Goal: Navigation & Orientation: Find specific page/section

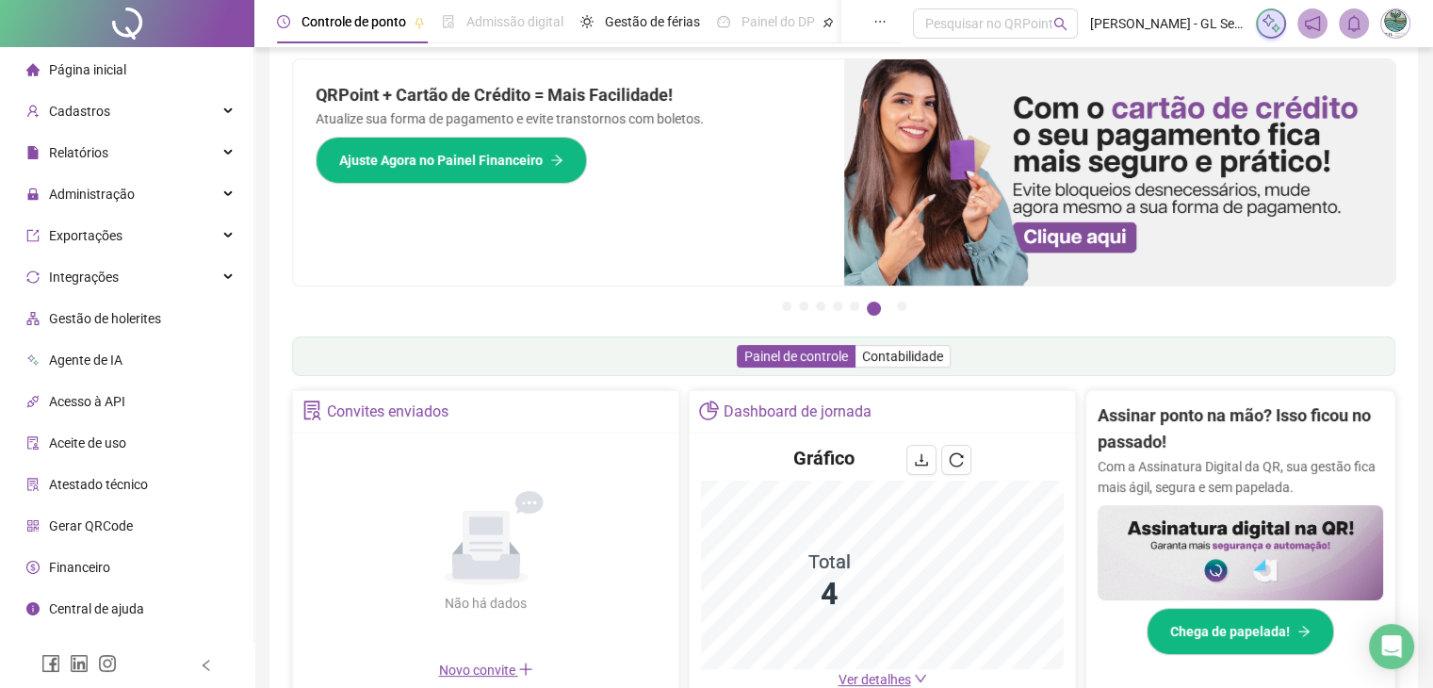
scroll to position [403, 0]
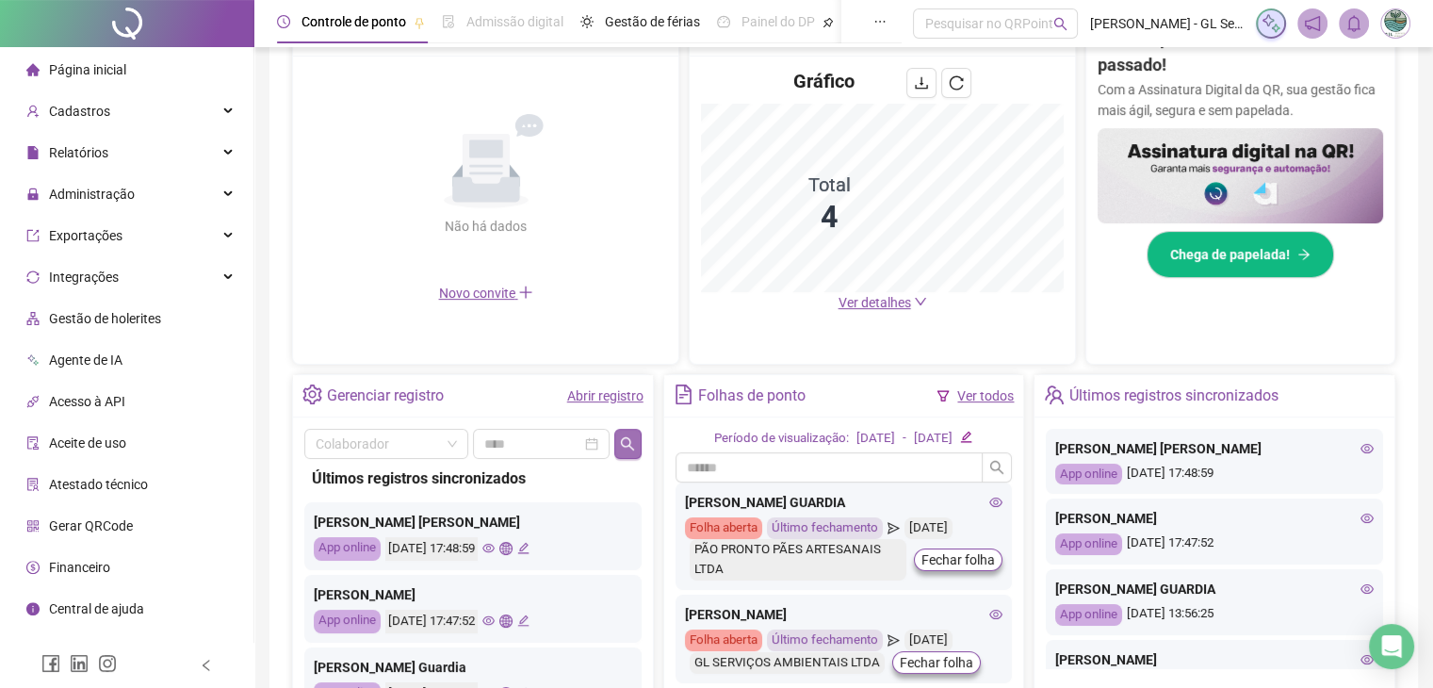
click at [628, 436] on icon "search" at bounding box center [627, 443] width 15 height 15
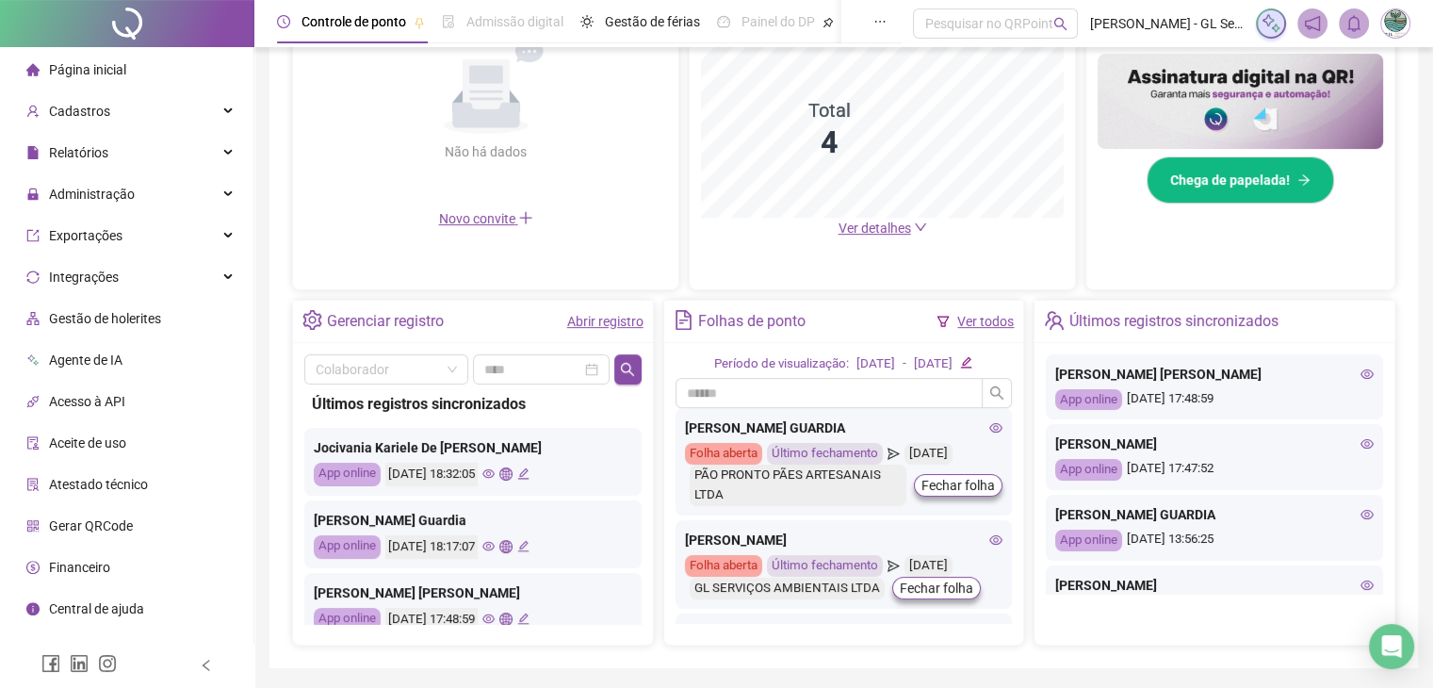
scroll to position [537, 0]
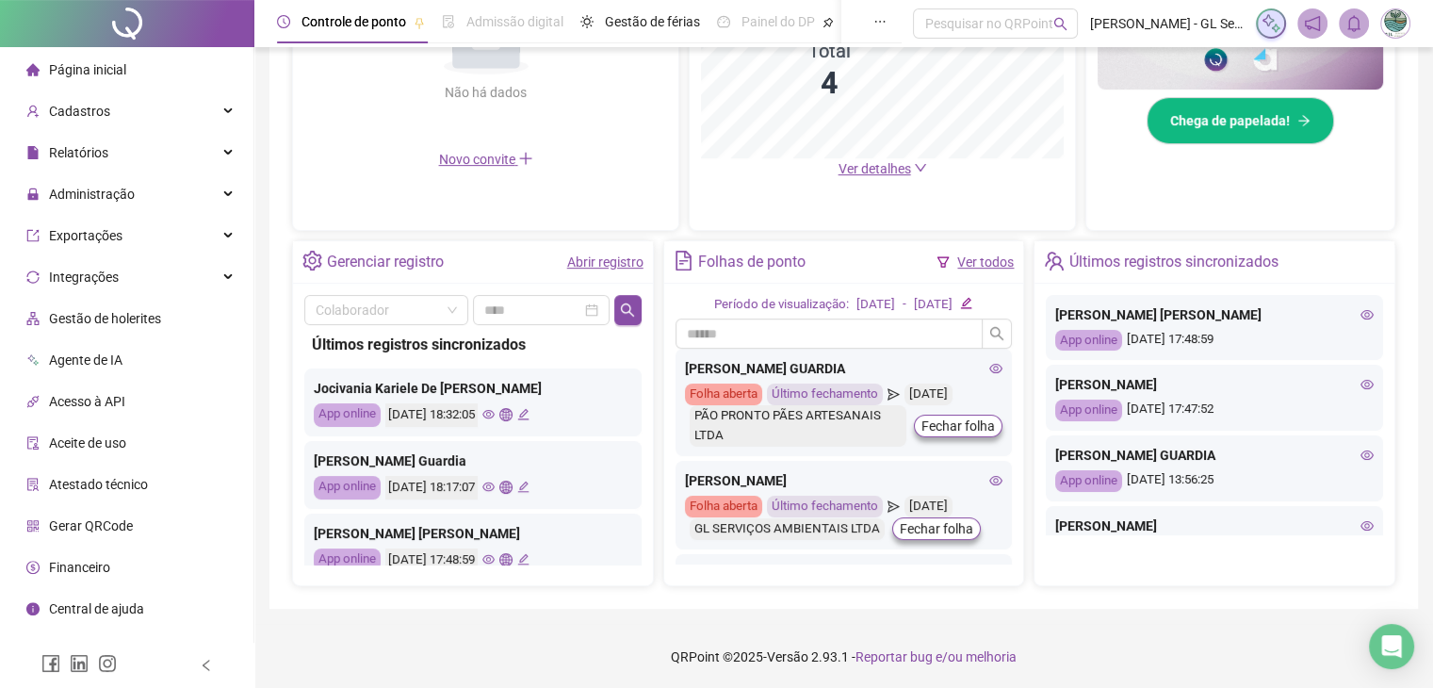
click at [495, 412] on icon "eye" at bounding box center [488, 414] width 12 height 9
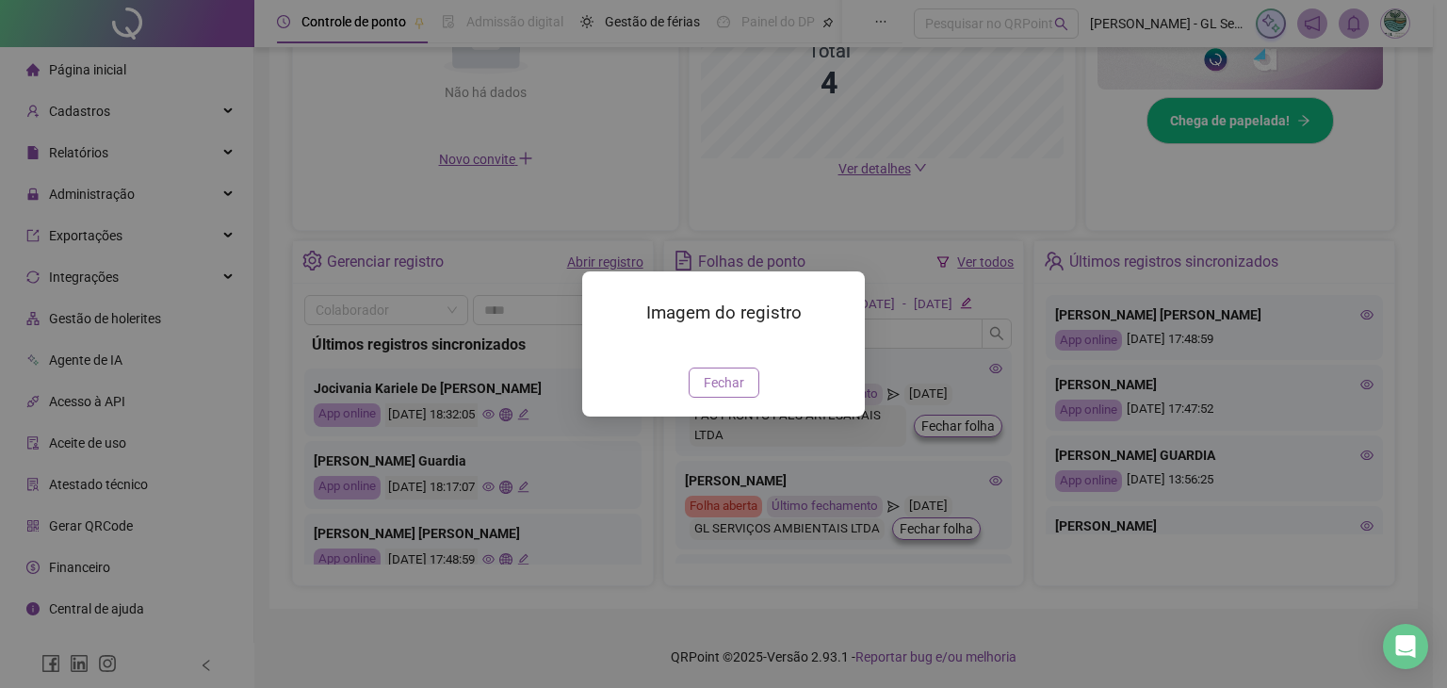
click at [734, 393] on span "Fechar" at bounding box center [724, 382] width 41 height 21
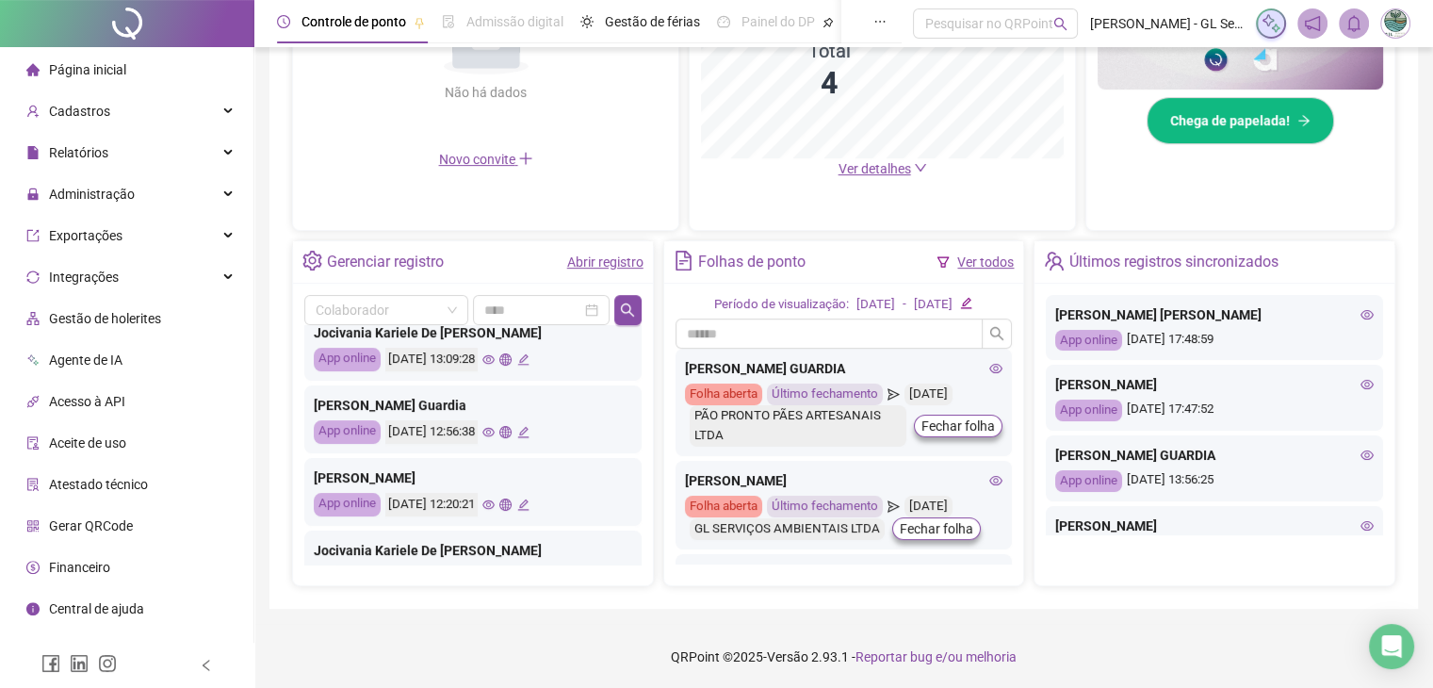
scroll to position [565, 0]
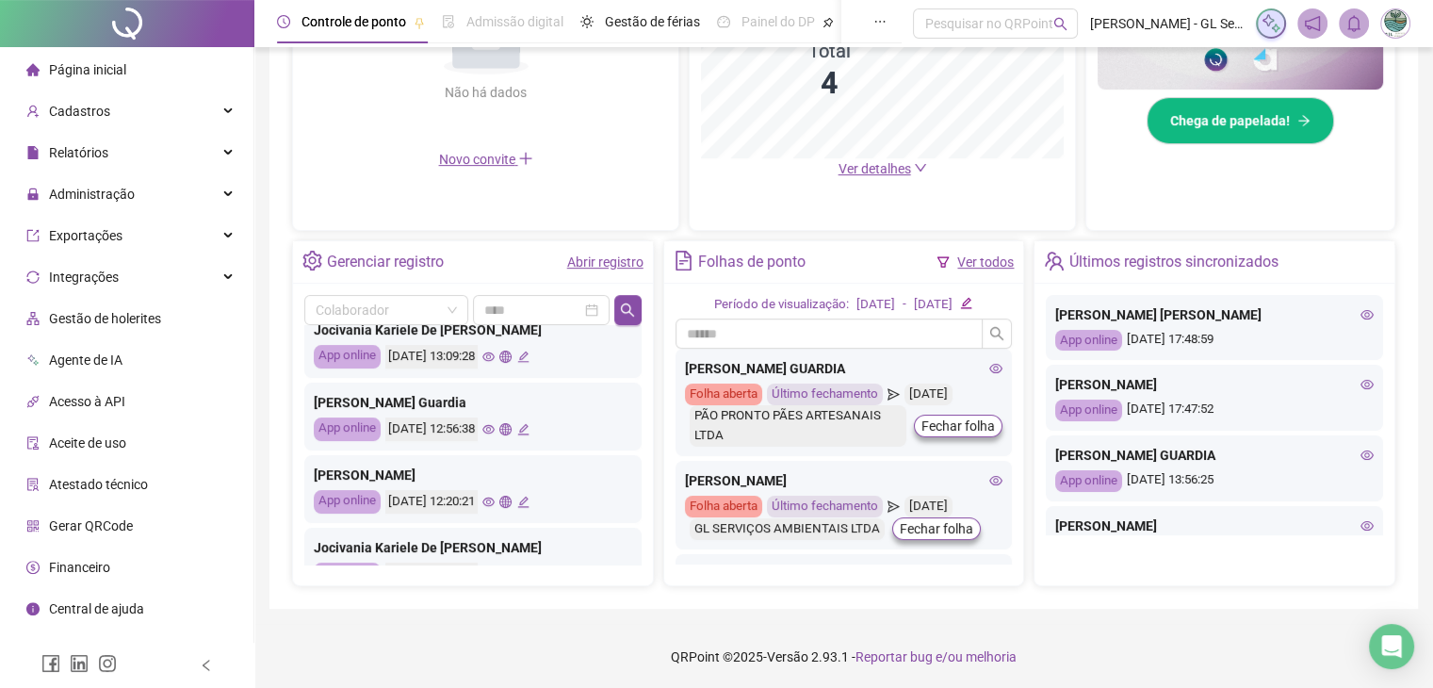
click at [495, 429] on icon "eye" at bounding box center [488, 429] width 12 height 12
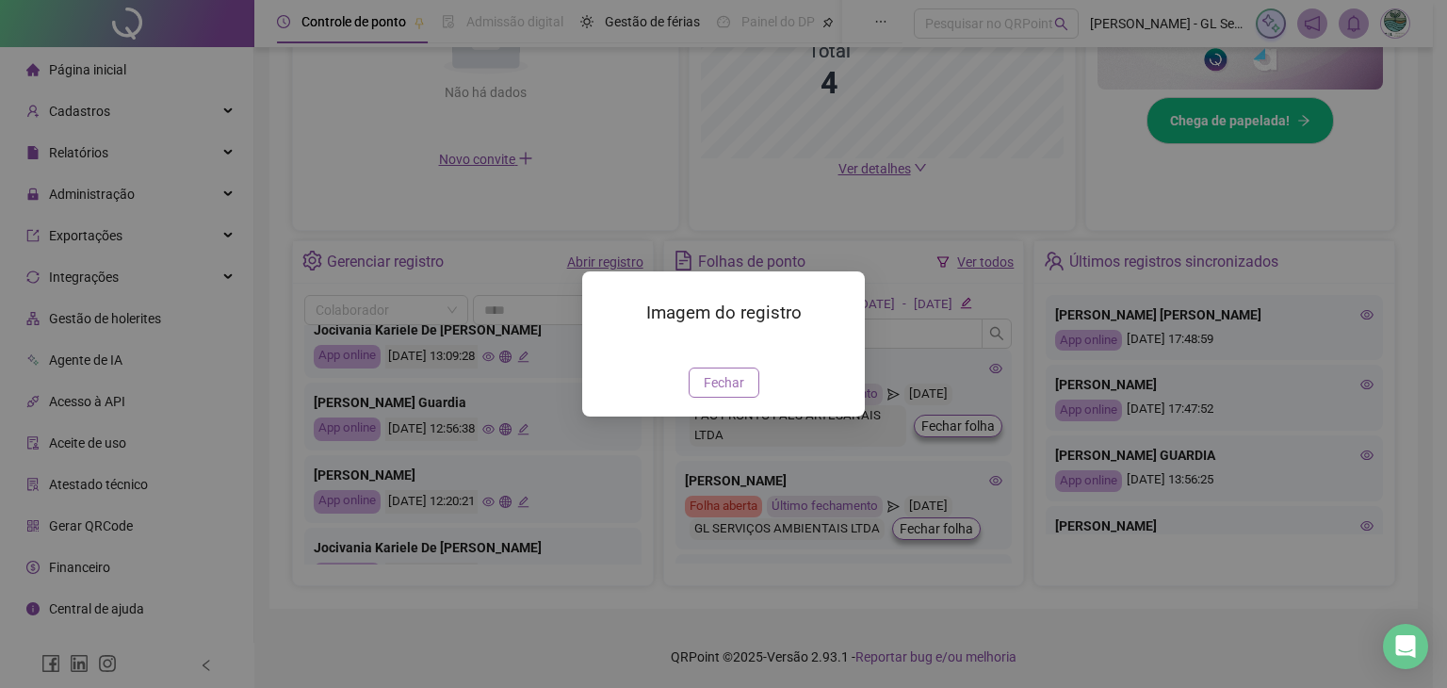
click at [725, 393] on span "Fechar" at bounding box center [724, 382] width 41 height 21
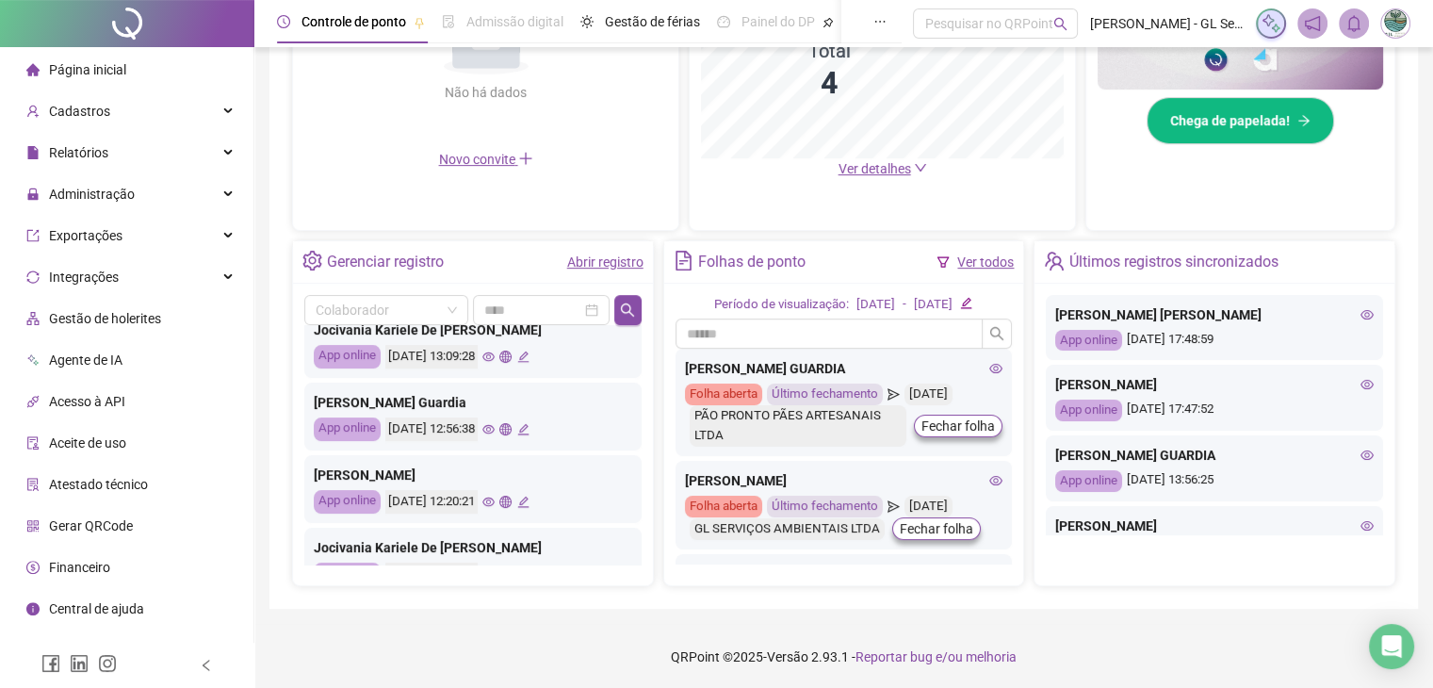
click at [495, 425] on icon "eye" at bounding box center [488, 429] width 12 height 9
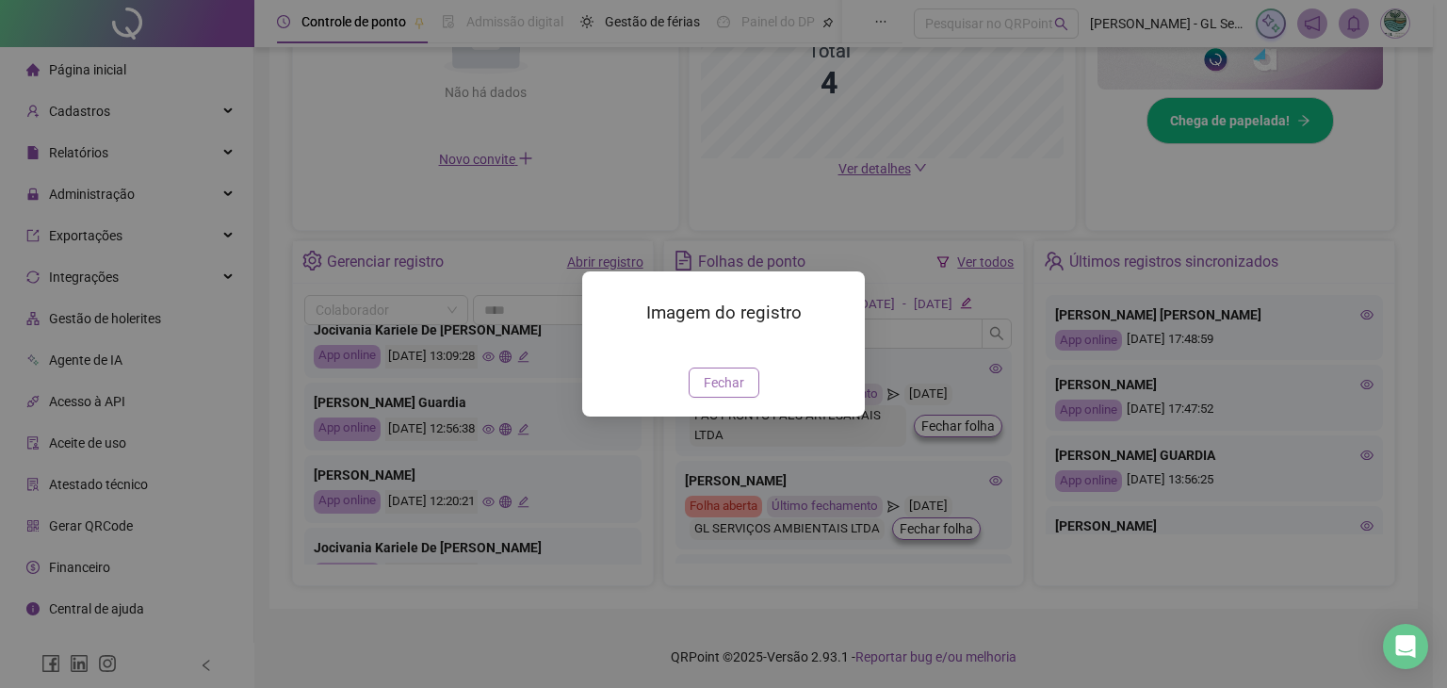
click at [709, 398] on button "Fechar" at bounding box center [724, 382] width 71 height 30
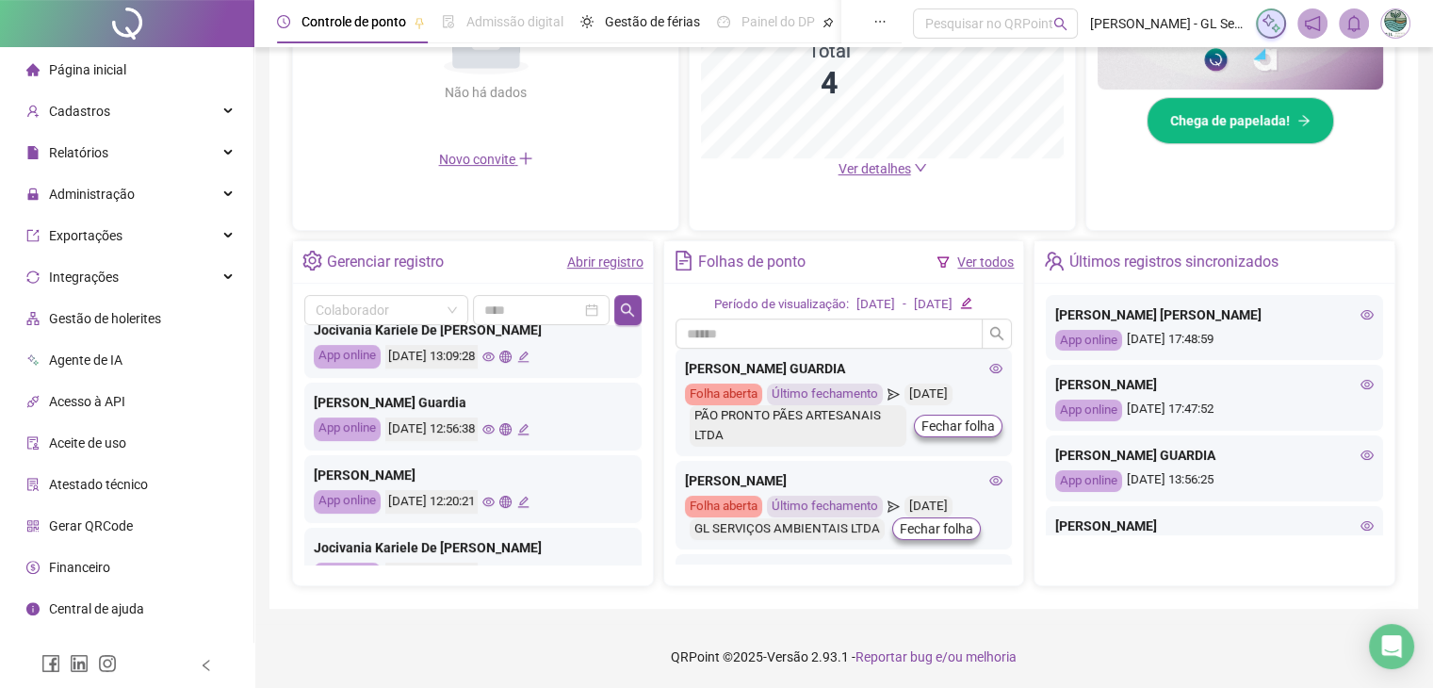
click at [495, 501] on icon "eye" at bounding box center [488, 501] width 12 height 9
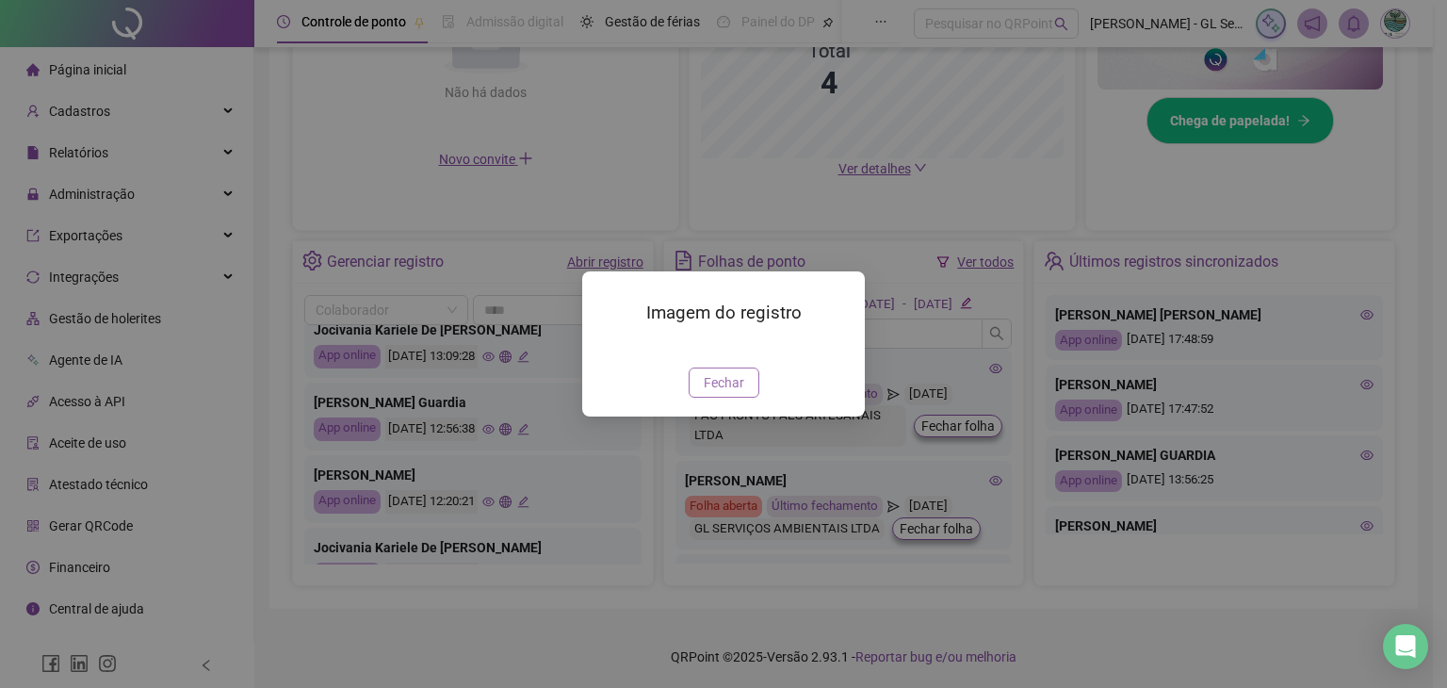
click at [726, 398] on button "Fechar" at bounding box center [724, 382] width 71 height 30
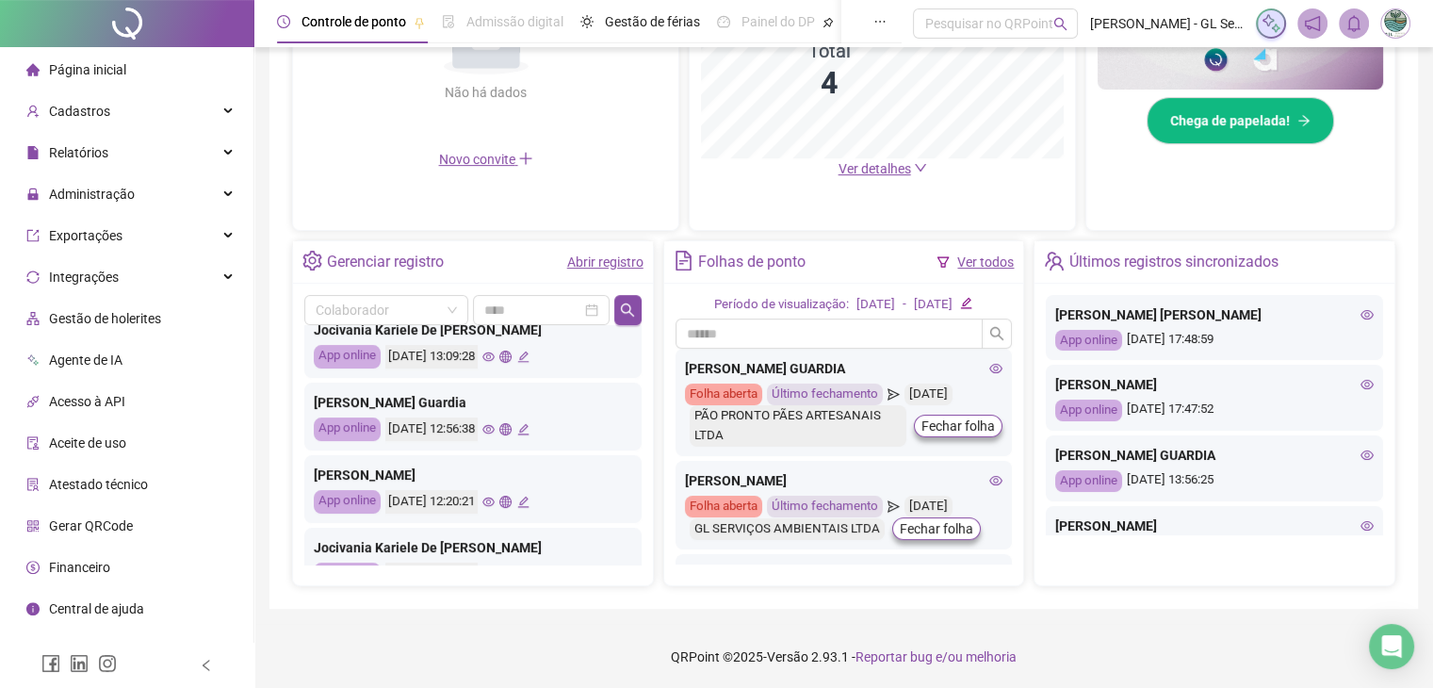
click at [495, 423] on icon "eye" at bounding box center [488, 429] width 12 height 12
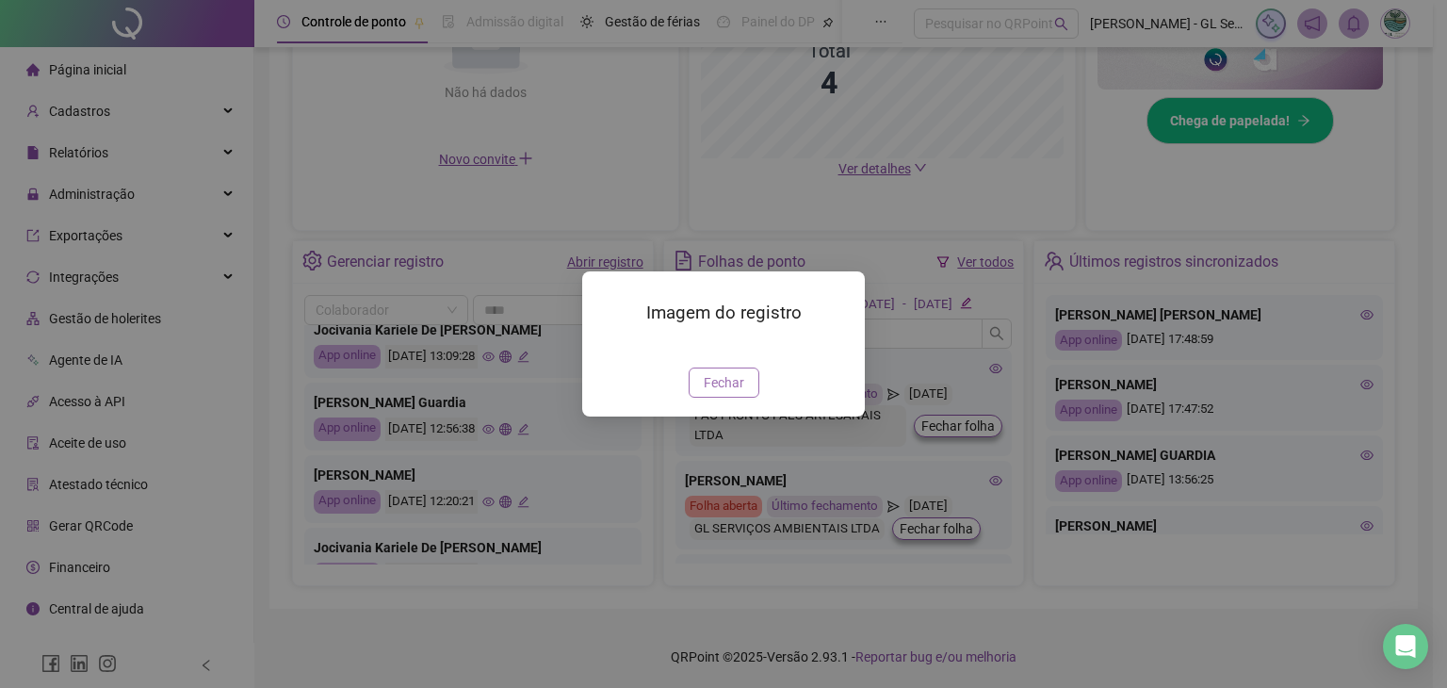
click at [735, 393] on span "Fechar" at bounding box center [724, 382] width 41 height 21
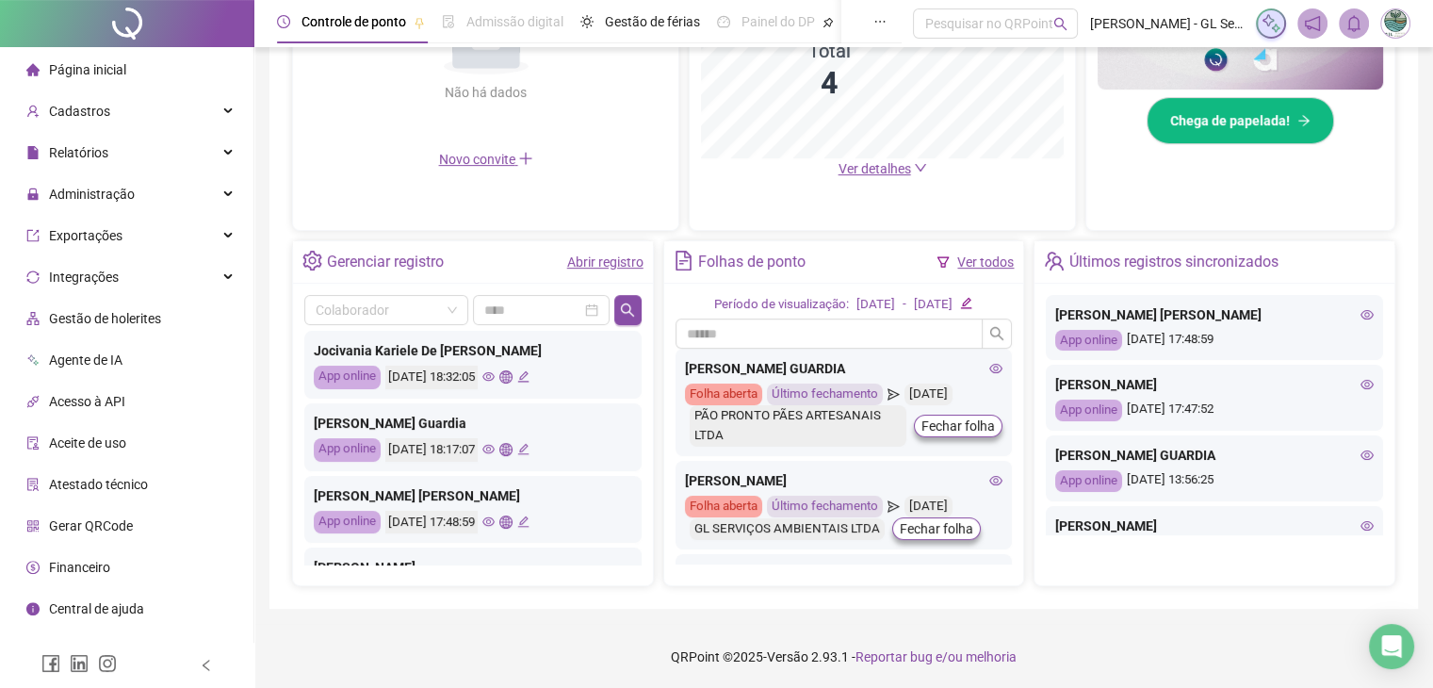
scroll to position [0, 0]
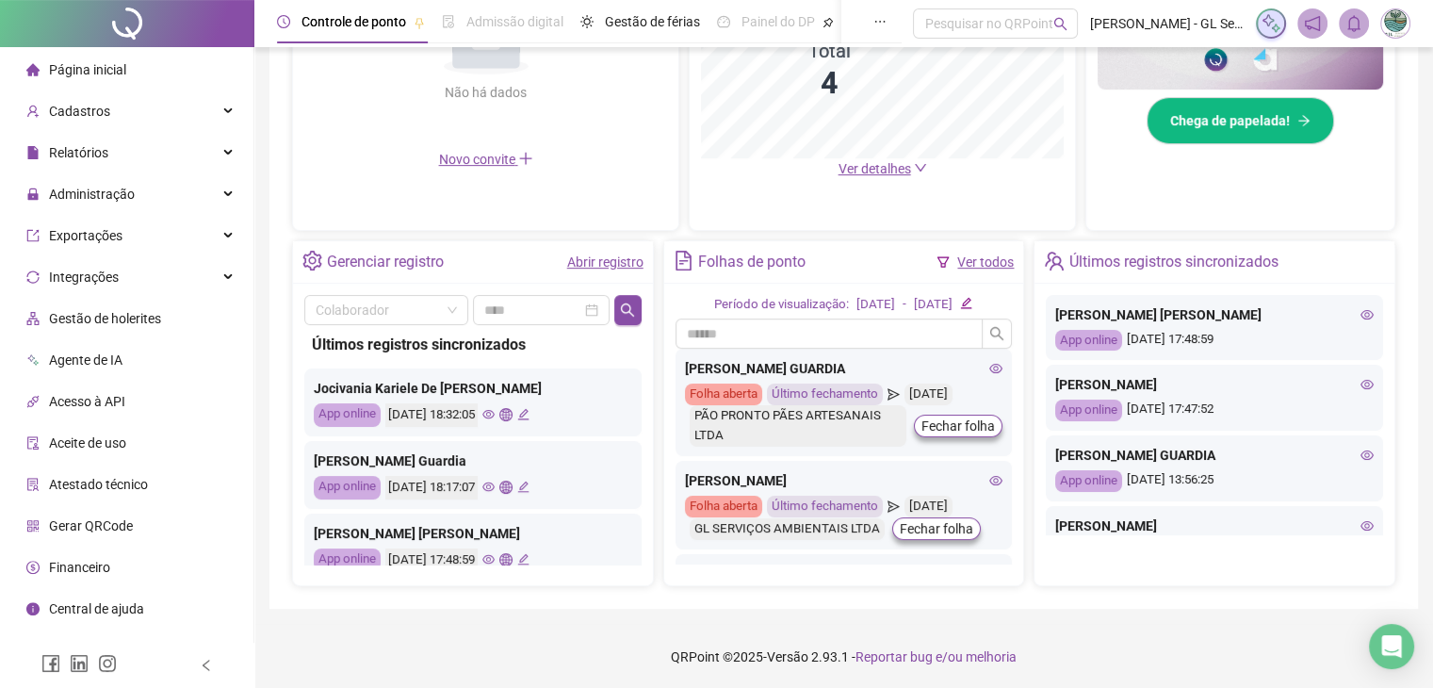
click at [124, 65] on span "Página inicial" at bounding box center [87, 69] width 77 height 15
